Goal: Information Seeking & Learning: Learn about a topic

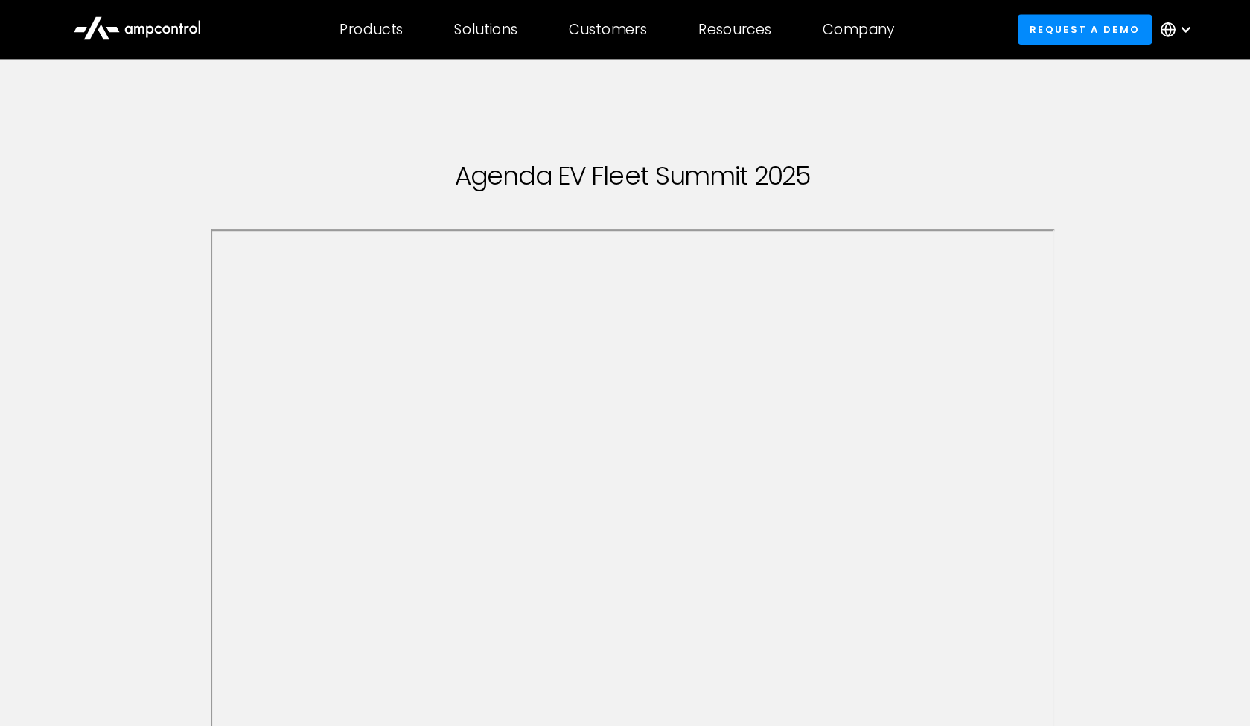
click at [111, 39] on icon at bounding box center [163, 25] width 119 height 36
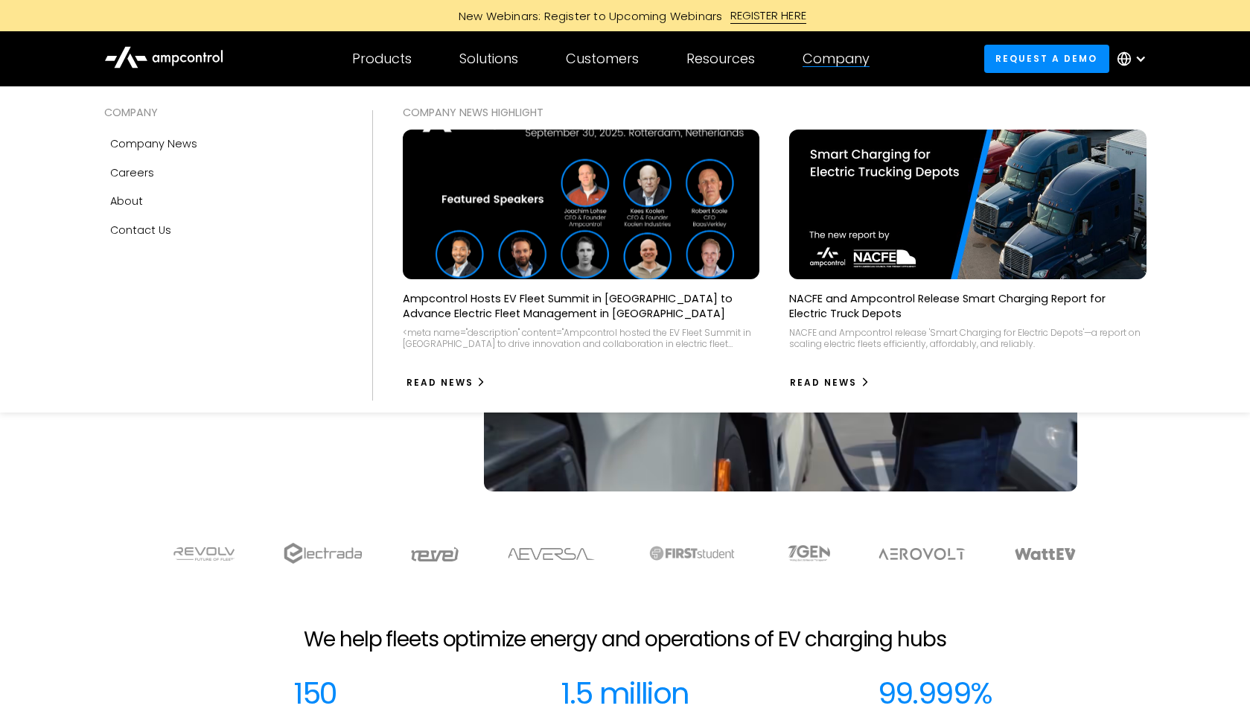
click at [450, 377] on div "Read News" at bounding box center [439, 382] width 67 height 13
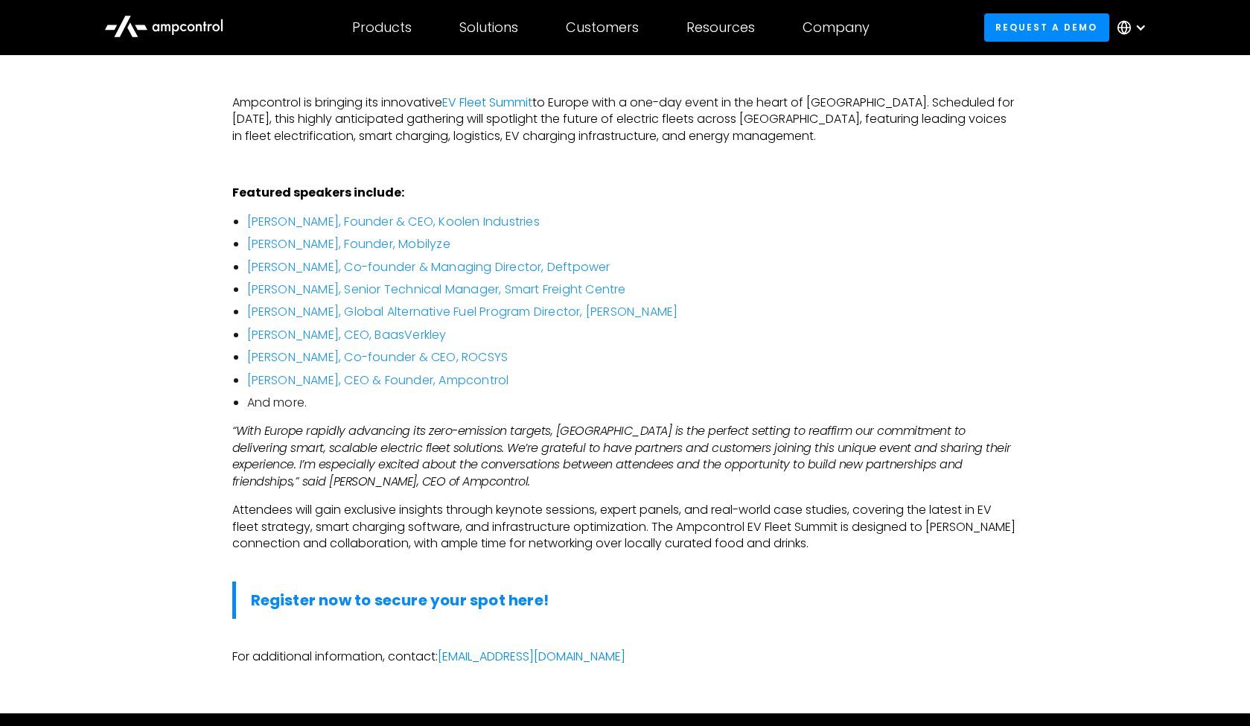
scroll to position [918, 0]
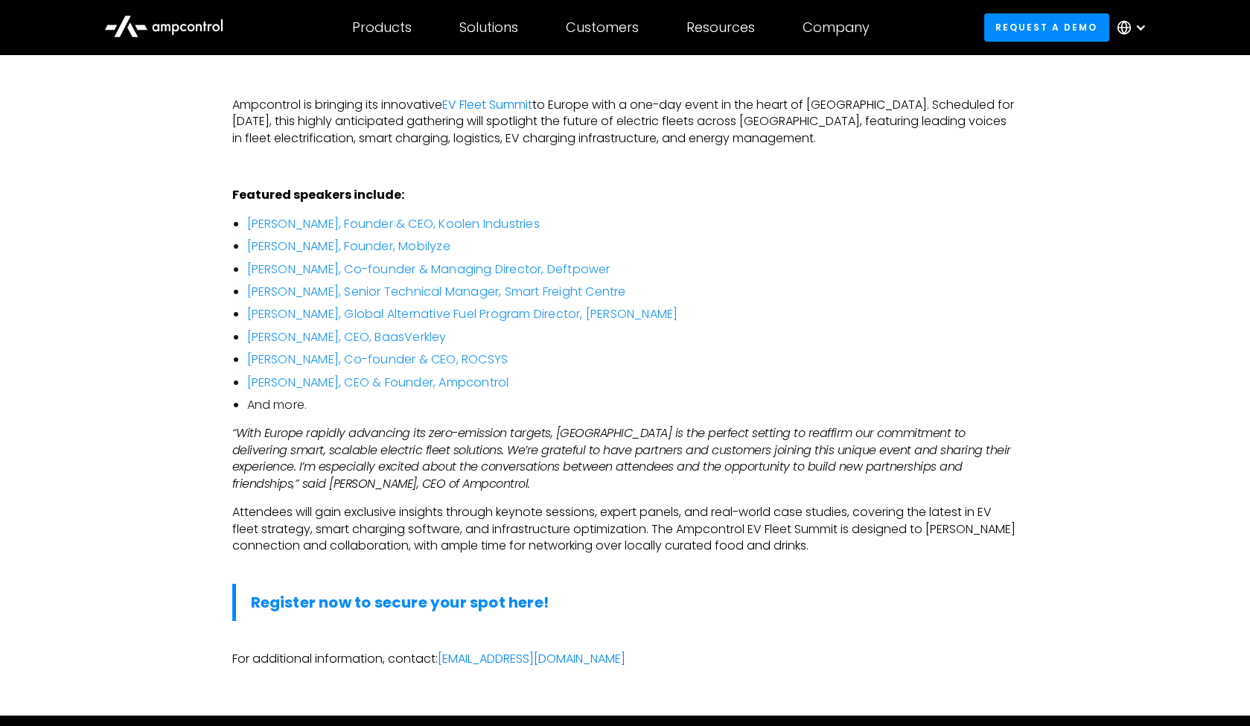
click at [411, 424] on em "“With Europe rapidly advancing its zero-emission targets, [GEOGRAPHIC_DATA] is …" at bounding box center [621, 457] width 778 height 67
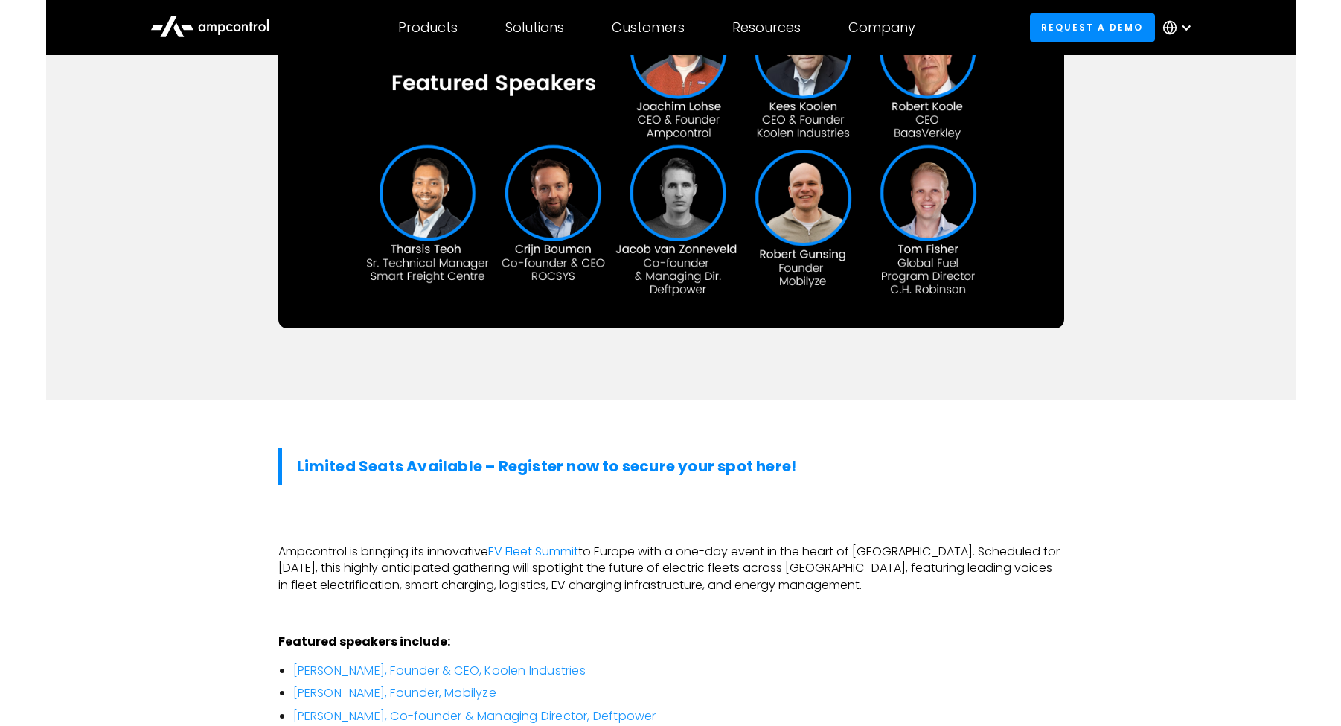
scroll to position [471, 0]
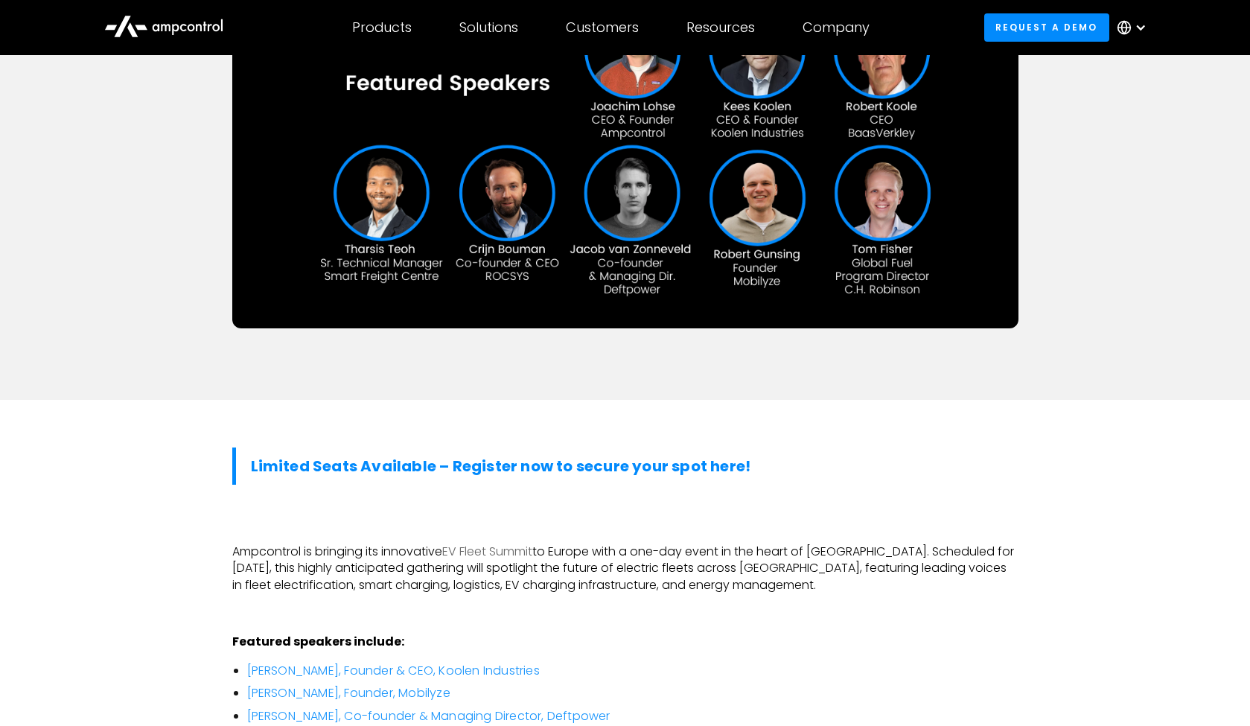
click at [504, 543] on link "EV Fleet Summit" at bounding box center [487, 551] width 90 height 17
